Goal: Use online tool/utility: Utilize a website feature to perform a specific function

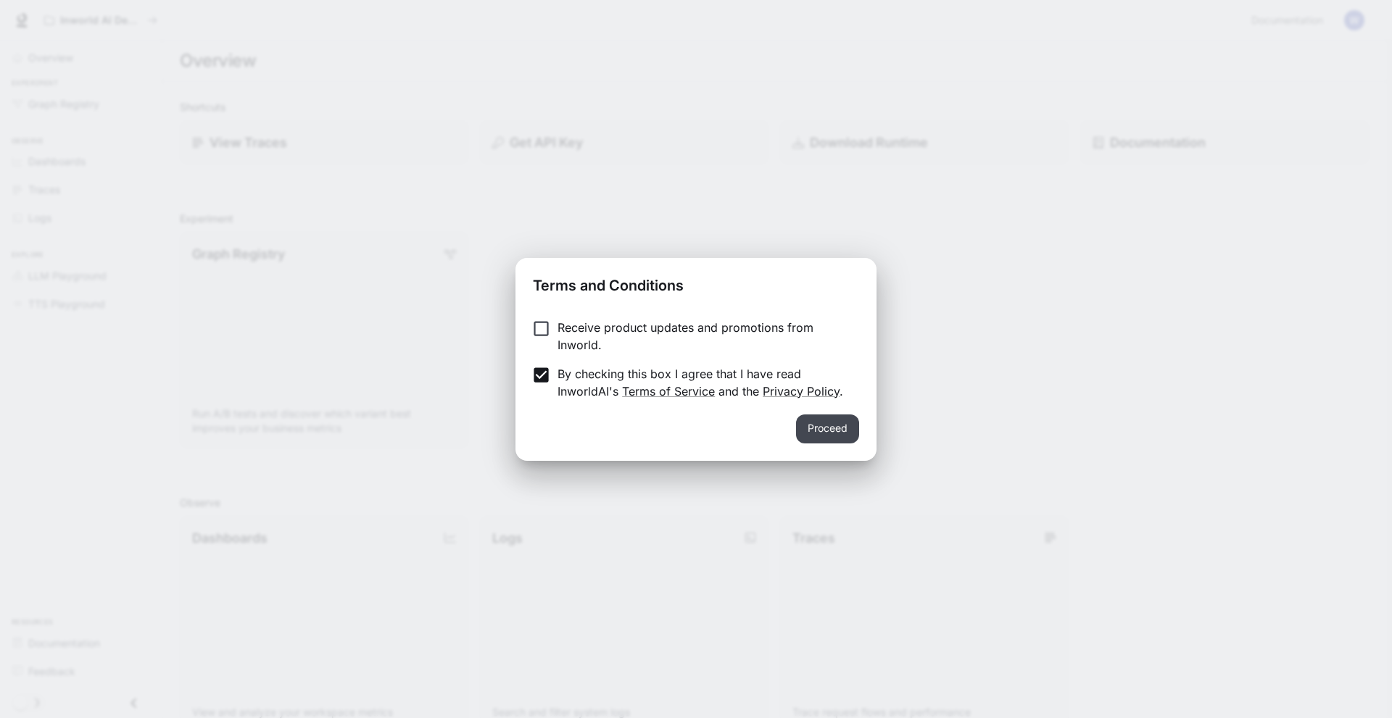
click at [856, 428] on button "Proceed" at bounding box center [827, 429] width 63 height 29
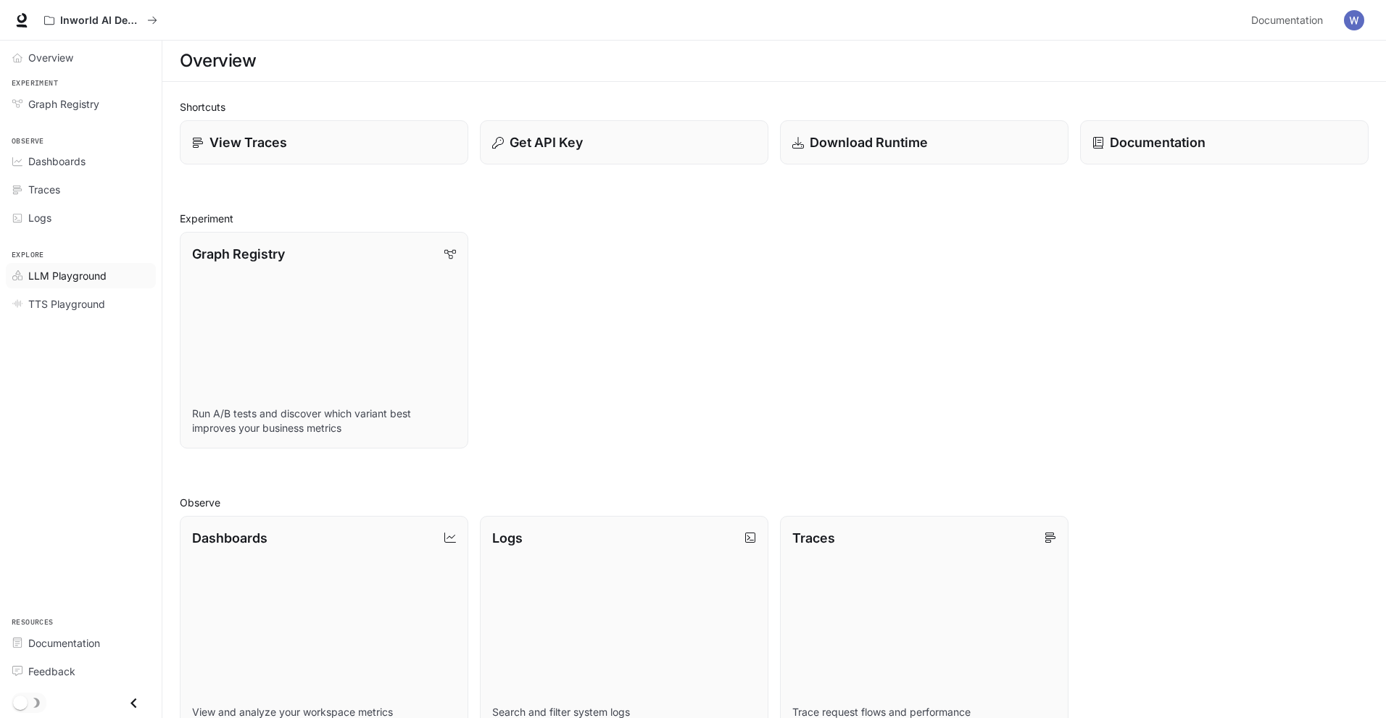
click at [59, 285] on link "LLM Playground" at bounding box center [81, 275] width 150 height 25
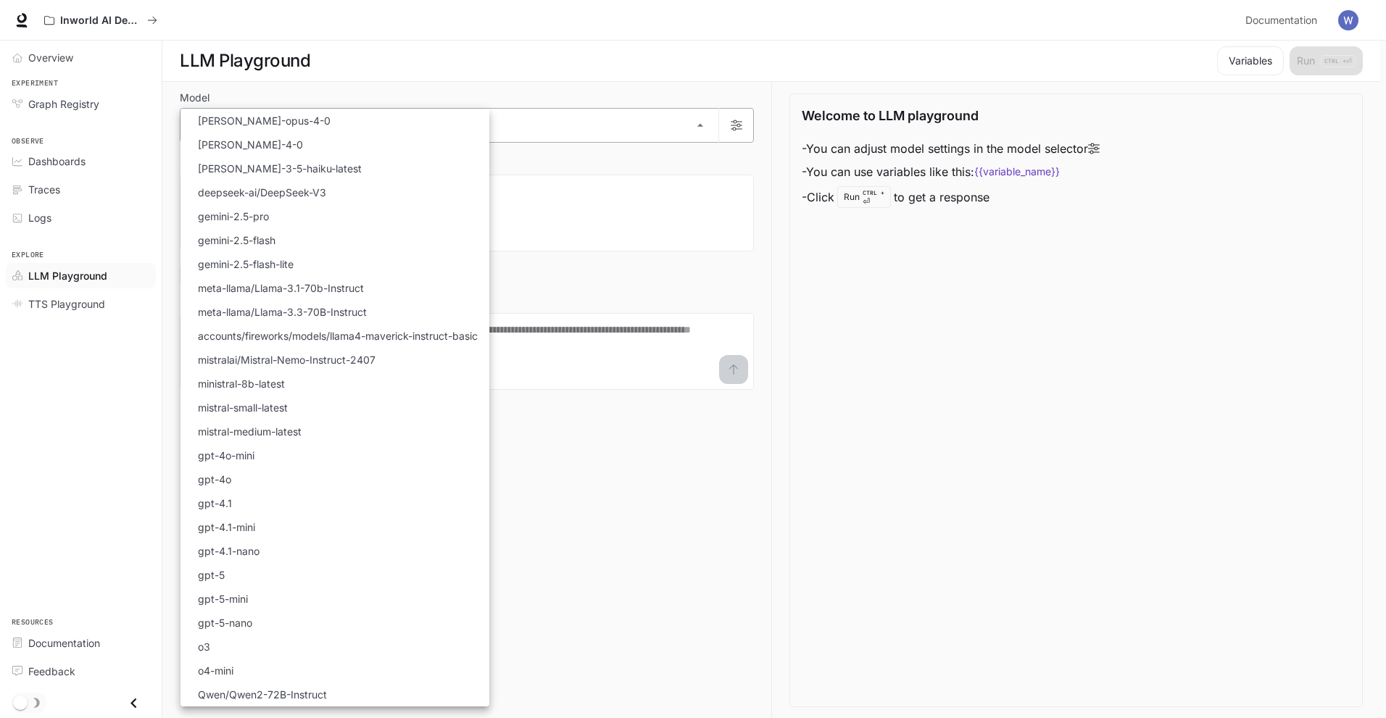
click at [235, 119] on body "Skip to main content Inworld AI Demos Documentation Documentation Portal Overvi…" at bounding box center [693, 359] width 1386 height 719
click at [91, 312] on div at bounding box center [696, 359] width 1392 height 718
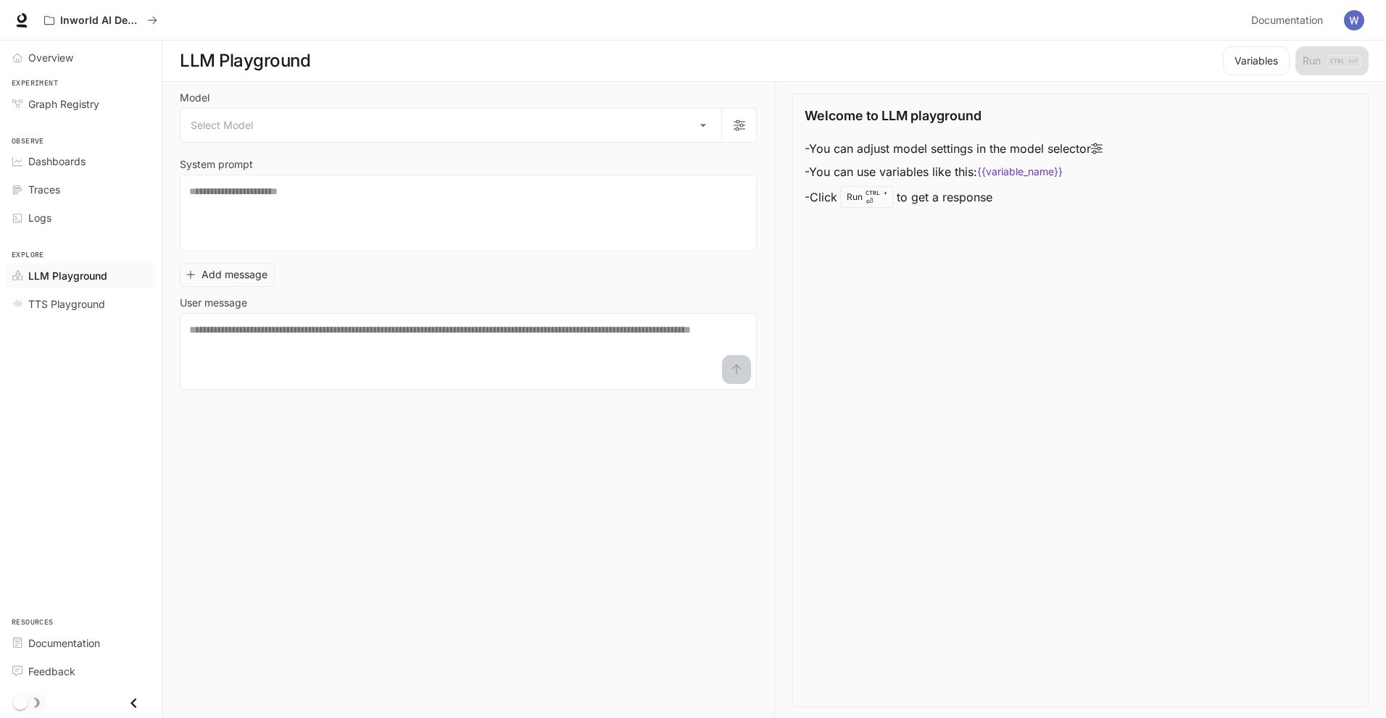
click at [92, 303] on div "Select Model [PERSON_NAME]-opus-4-0 [PERSON_NAME]-4-0 [PERSON_NAME]-3-5-haiku-l…" at bounding box center [693, 359] width 1386 height 718
click at [92, 303] on span "TTS Playground" at bounding box center [66, 303] width 77 height 15
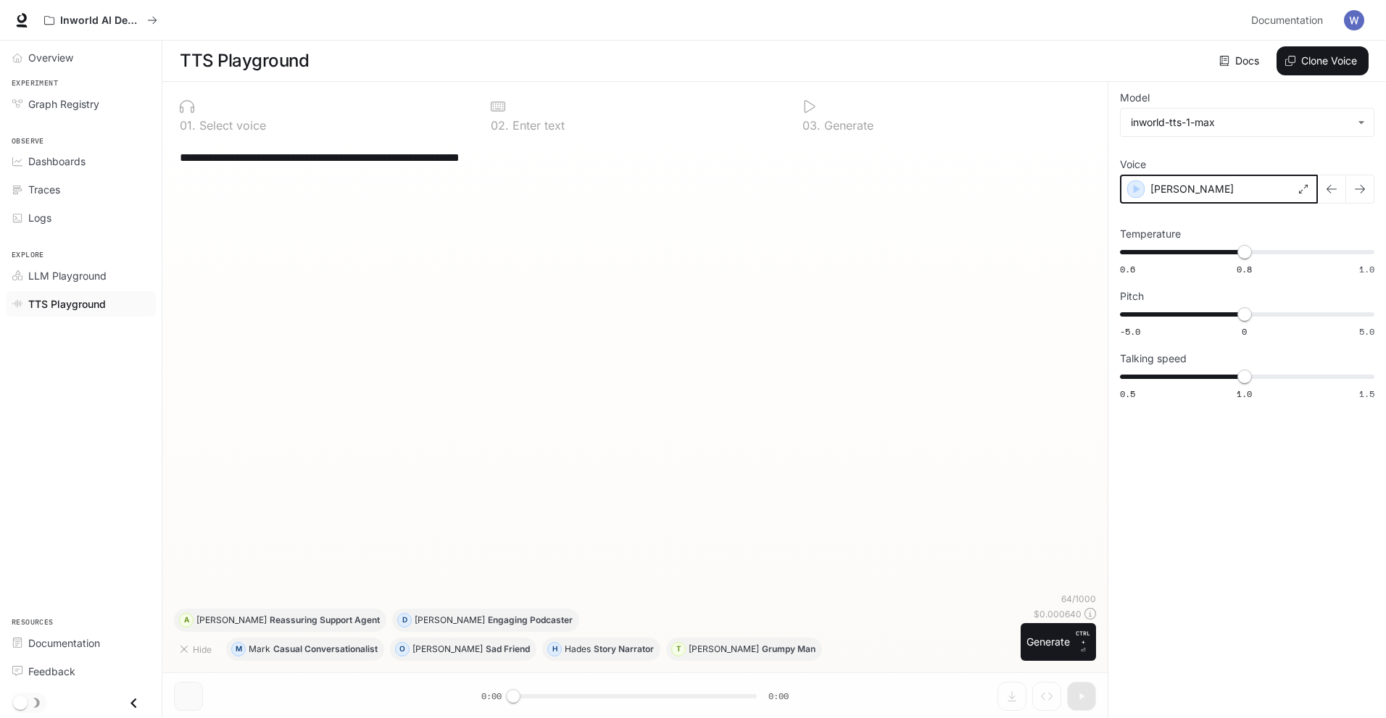
click at [1131, 185] on icon "button" at bounding box center [1135, 189] width 14 height 14
drag, startPoint x: 512, startPoint y: 702, endPoint x: 539, endPoint y: 702, distance: 26.8
click at [539, 702] on div "**********" at bounding box center [634, 400] width 945 height 637
click at [270, 162] on textarea "**********" at bounding box center [635, 157] width 910 height 17
click at [1065, 640] on button "Generate CTRL + ⏎" at bounding box center [1057, 642] width 75 height 38
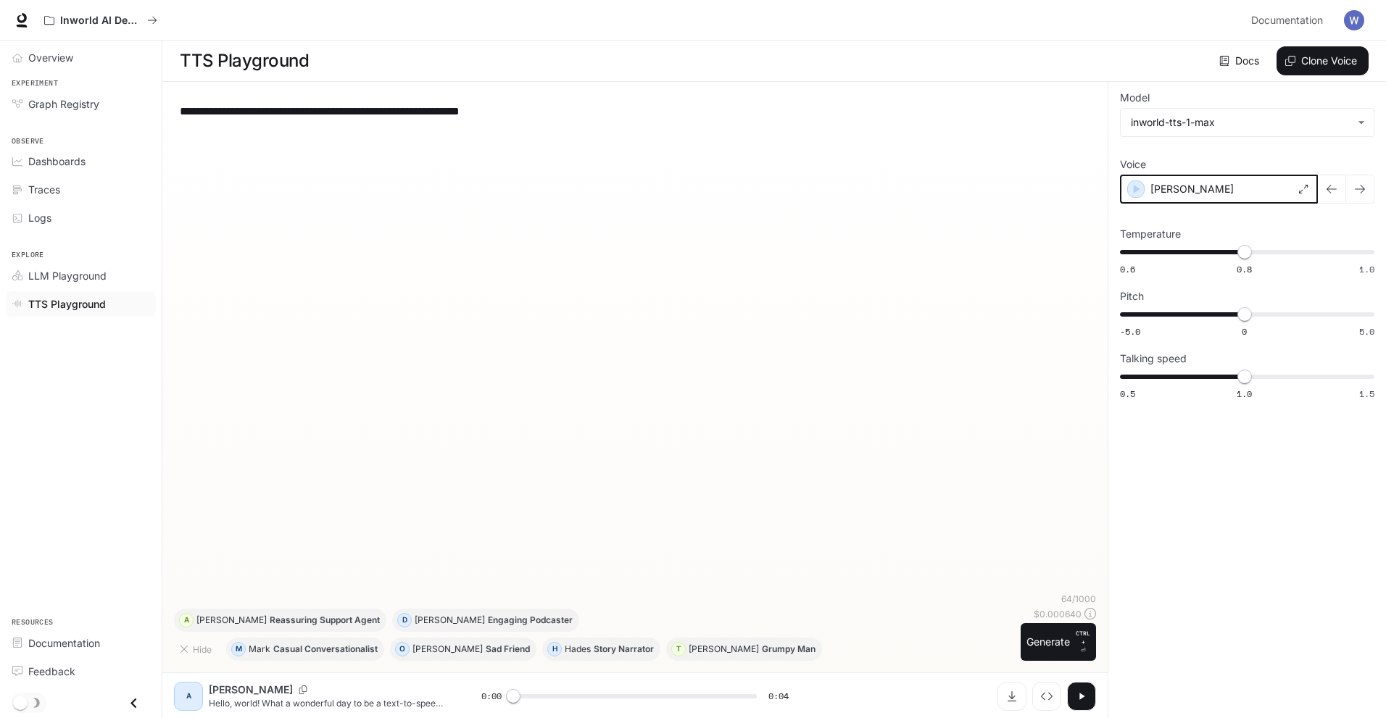
click at [1141, 188] on icon "button" at bounding box center [1135, 189] width 14 height 14
click at [1079, 695] on icon "button" at bounding box center [1082, 697] width 12 height 12
click at [1084, 692] on icon "button" at bounding box center [1082, 697] width 12 height 12
type input "*"
click at [74, 272] on span "LLM Playground" at bounding box center [67, 275] width 78 height 15
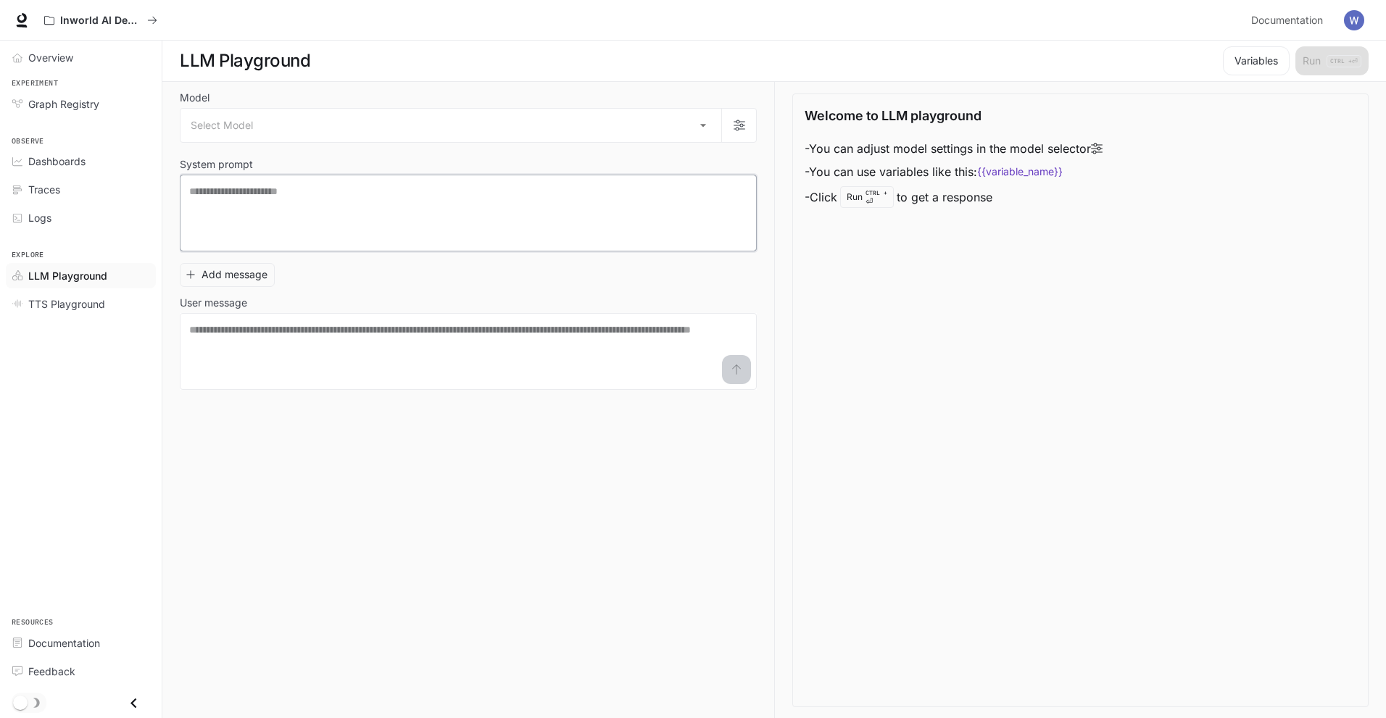
click at [253, 185] on textarea at bounding box center [468, 213] width 558 height 58
